Goal: Check status

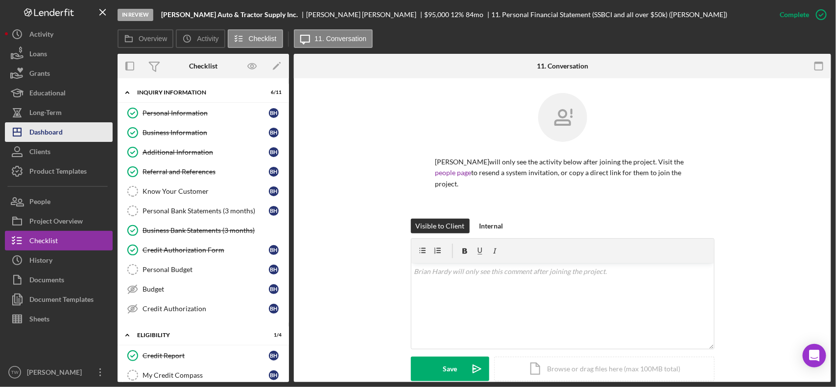
scroll to position [223, 0]
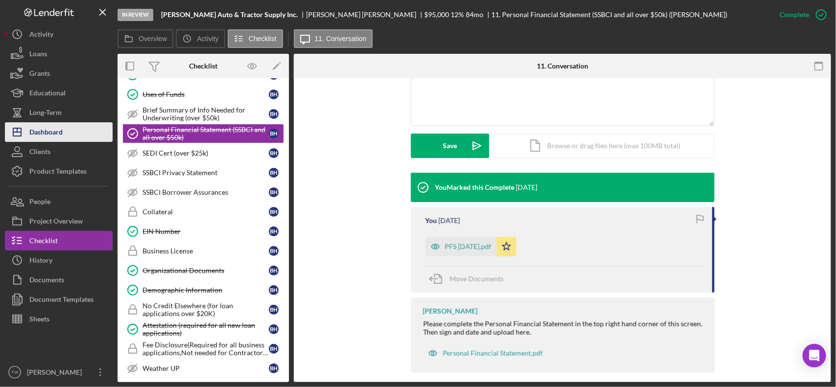
click at [33, 138] on div "Dashboard" at bounding box center [45, 133] width 33 height 22
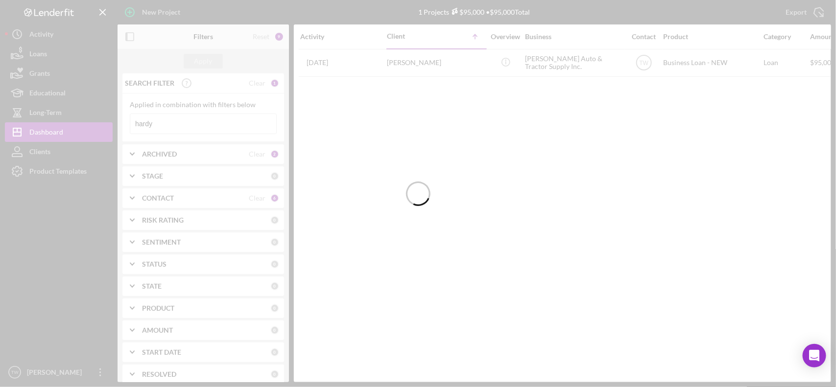
click at [173, 127] on div at bounding box center [418, 193] width 836 height 387
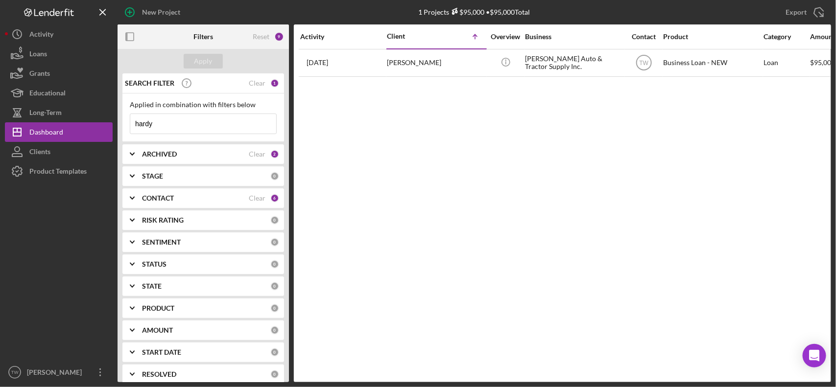
click at [173, 127] on input "hardy" at bounding box center [203, 124] width 146 height 20
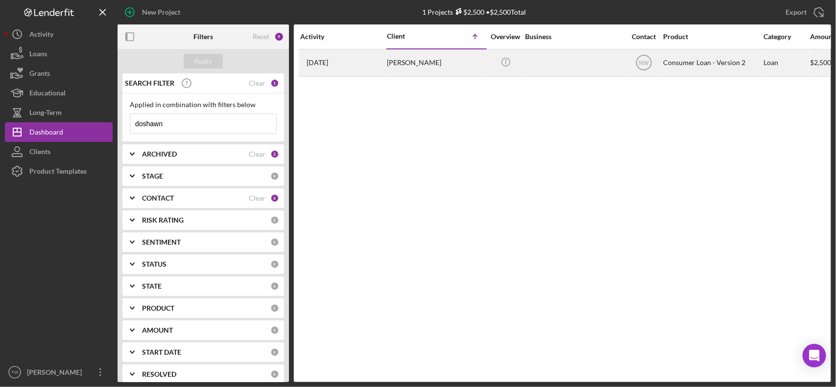
type input "doshawn"
click at [423, 58] on div "[PERSON_NAME]" at bounding box center [436, 63] width 98 height 26
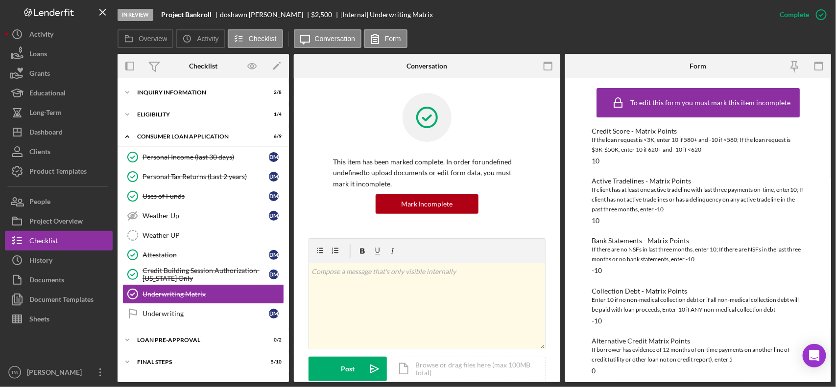
scroll to position [18, 0]
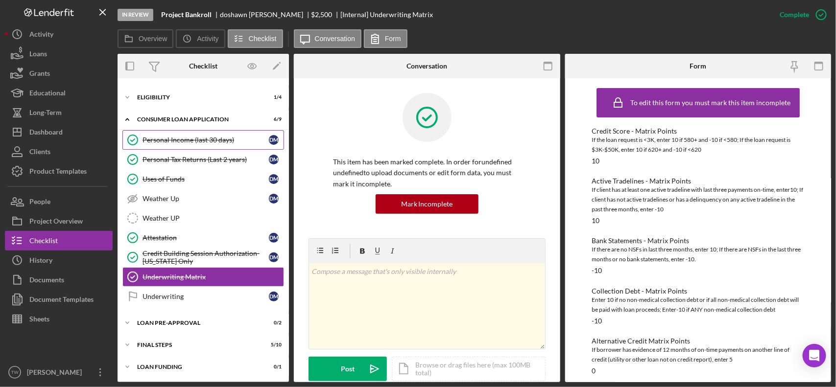
click at [196, 142] on div "Personal Income (last 30 days)" at bounding box center [205, 140] width 126 height 8
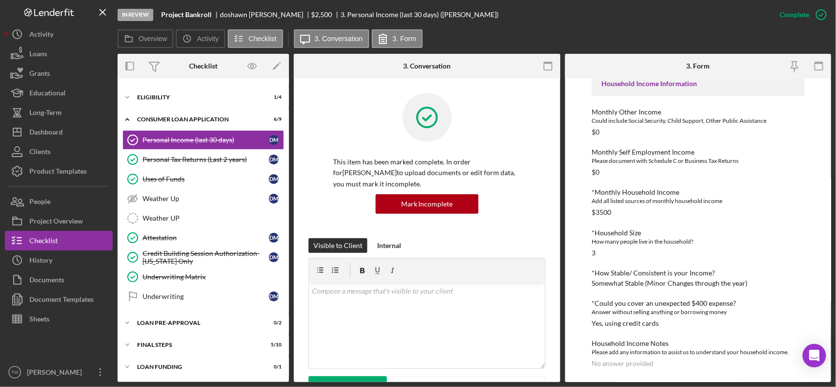
scroll to position [367, 0]
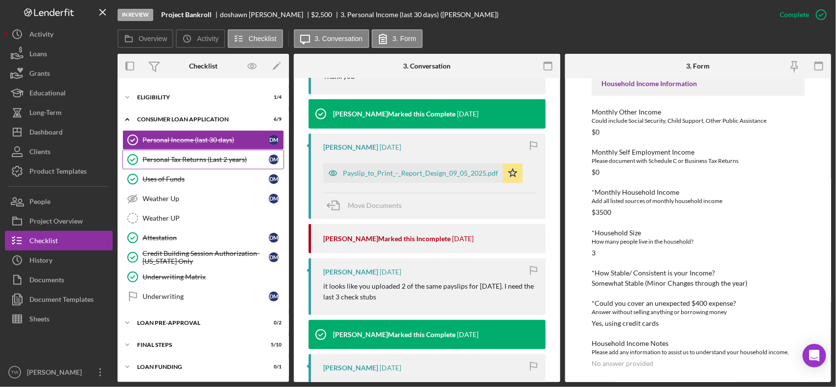
click at [207, 160] on div "Personal Tax Returns (Last 2 years)" at bounding box center [205, 160] width 126 height 8
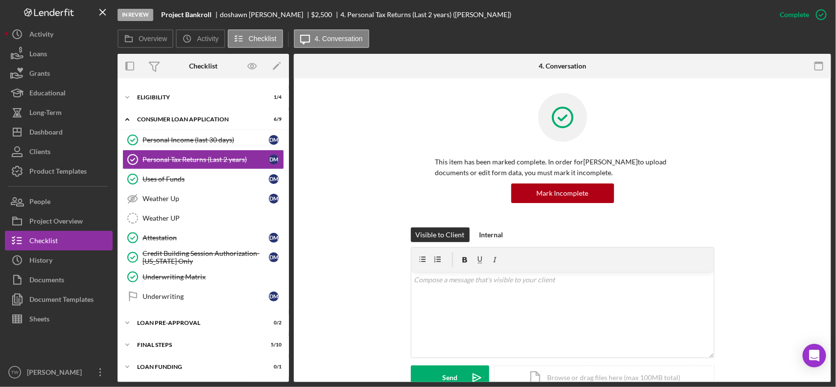
scroll to position [290, 0]
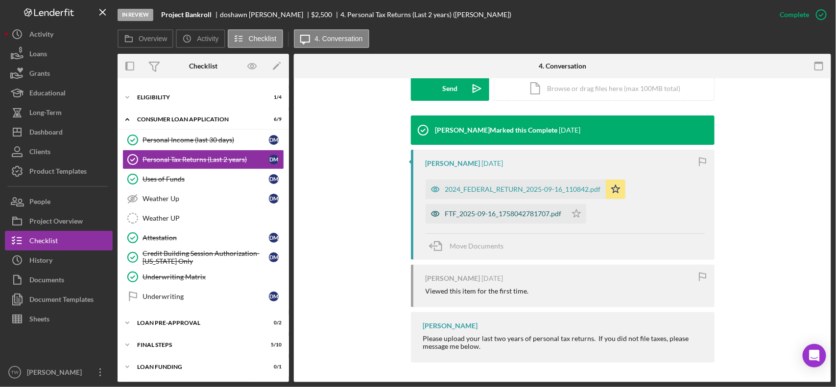
click at [498, 216] on div "FTF_2025-09-16_1758042781707.pdf" at bounding box center [503, 214] width 117 height 8
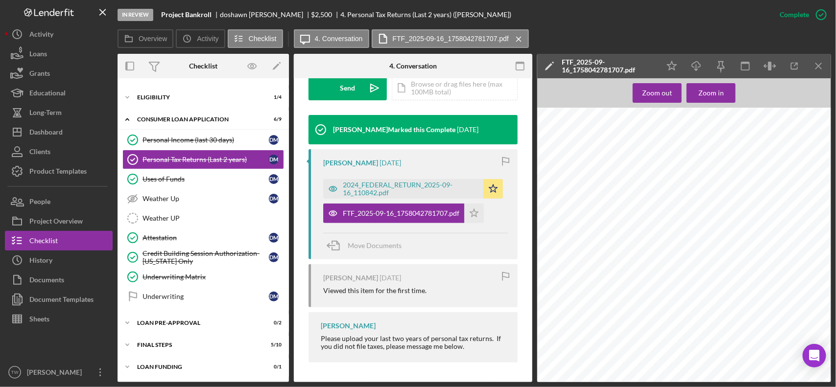
scroll to position [490, 0]
click at [418, 184] on div "2024_FEDERAL_RETURN_2025-09-16_110842.pdf" at bounding box center [411, 189] width 136 height 16
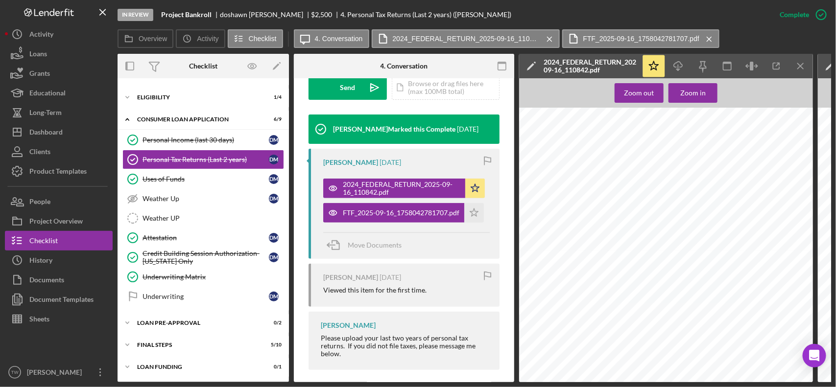
scroll to position [551, 0]
